Goal: Information Seeking & Learning: Compare options

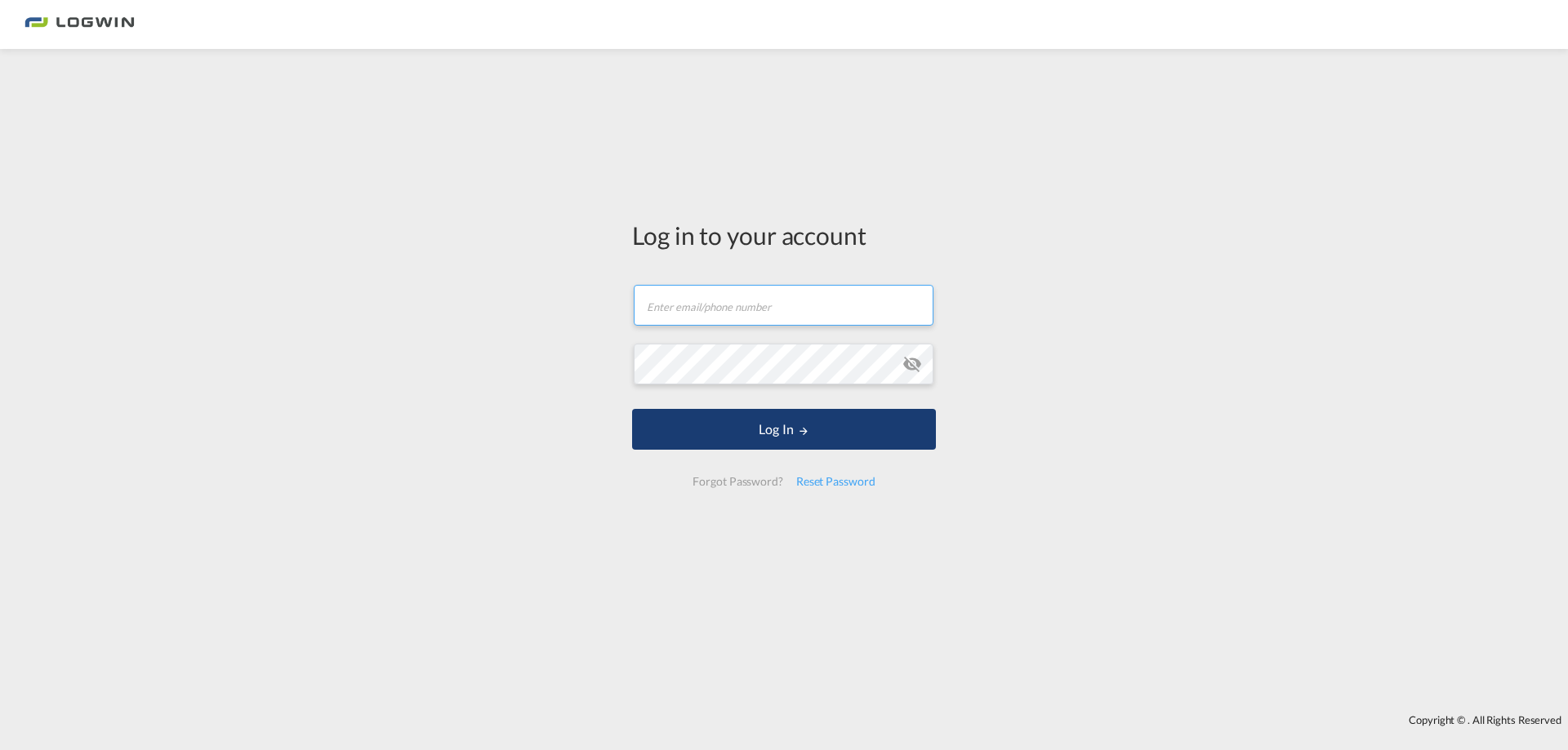
type input "[EMAIL_ADDRESS][PERSON_NAME][DOMAIN_NAME]"
click at [759, 425] on button "Log In" at bounding box center [784, 429] width 304 height 41
